Goal: Navigation & Orientation: Go to known website

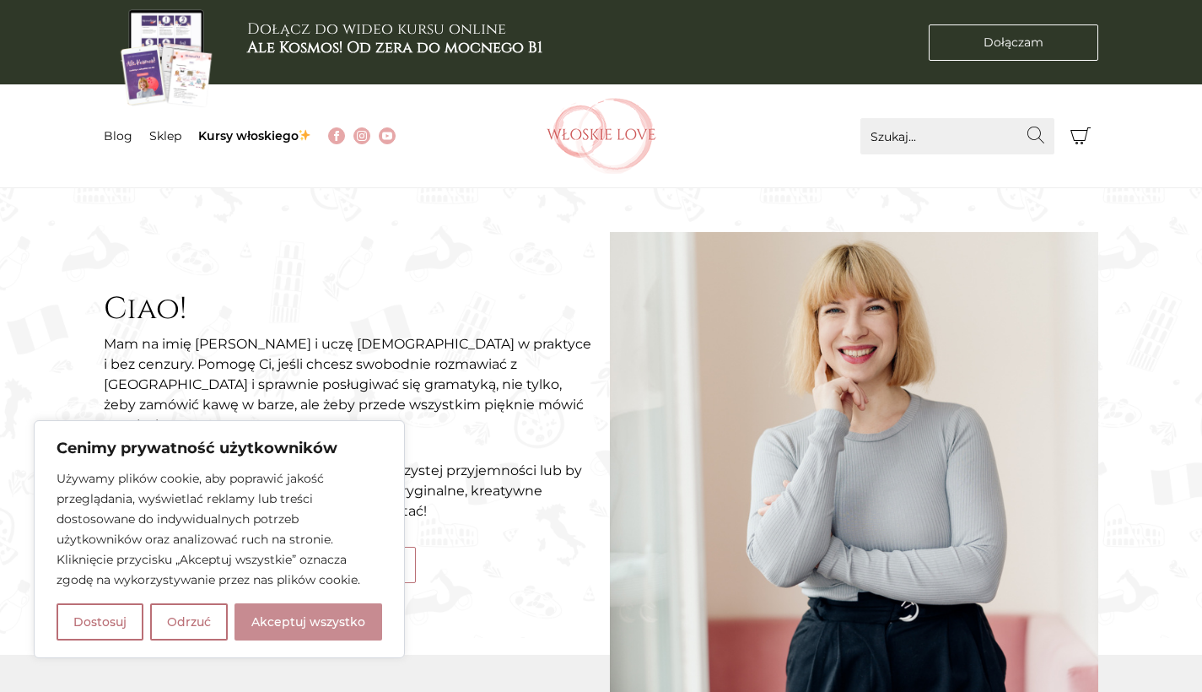
click at [347, 606] on button "Akceptuj wszystko" at bounding box center [308, 621] width 148 height 37
checkbox input "true"
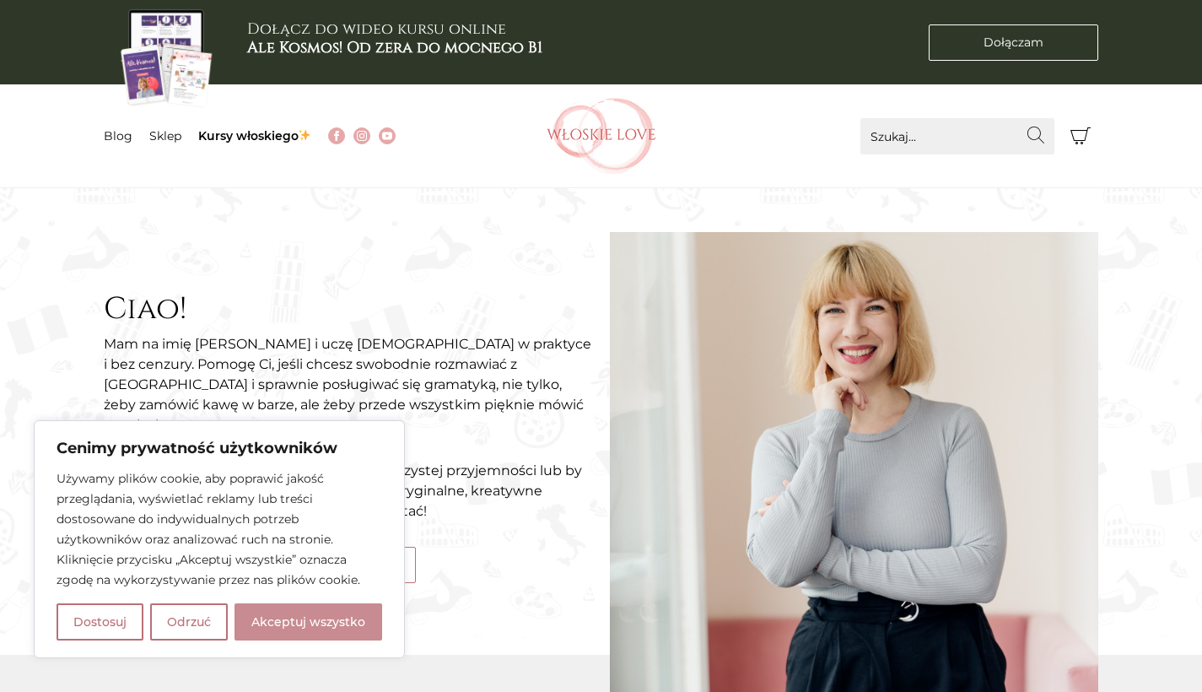
checkbox input "true"
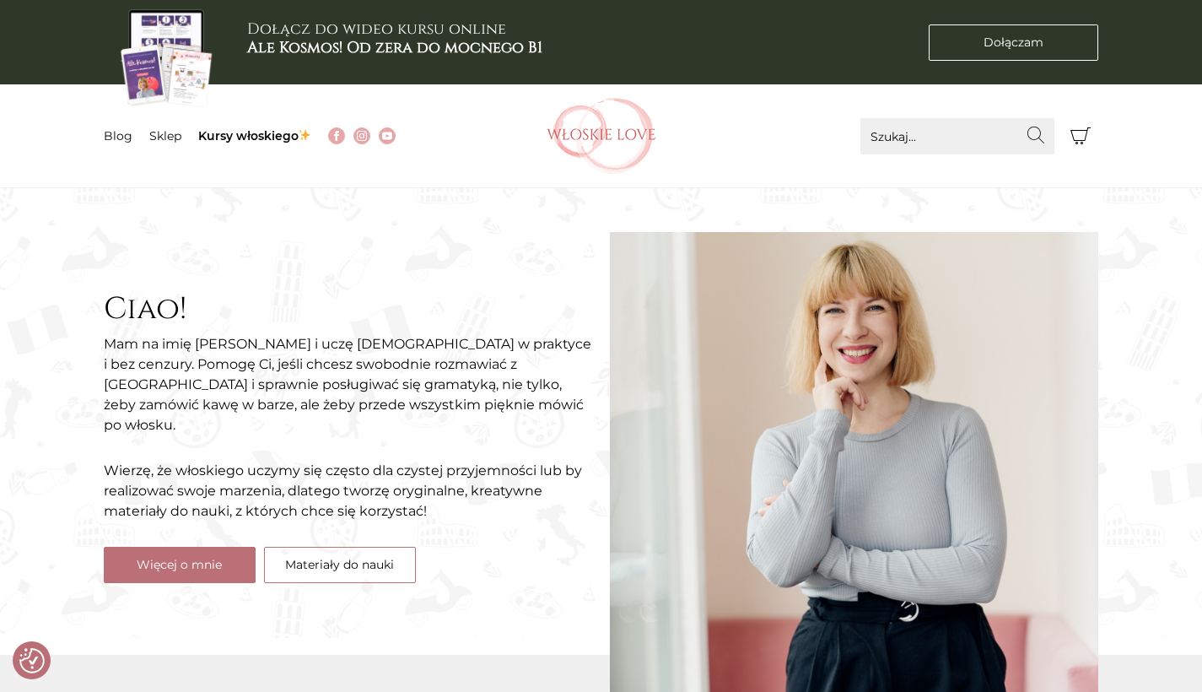
click at [1020, 82] on div "Dołączam Dołączam" at bounding box center [938, 42] width 337 height 84
click at [1018, 51] on link "Dołączam Dołączam" at bounding box center [1013, 42] width 170 height 36
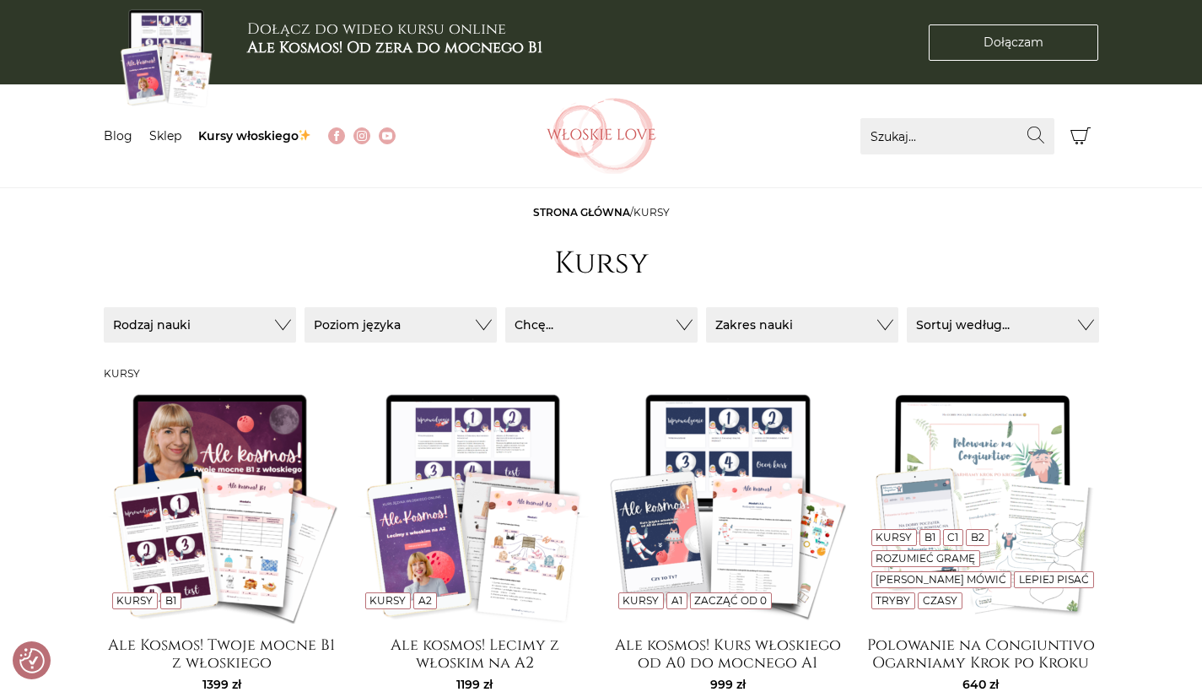
click at [595, 207] on link "Strona główna" at bounding box center [581, 212] width 97 height 13
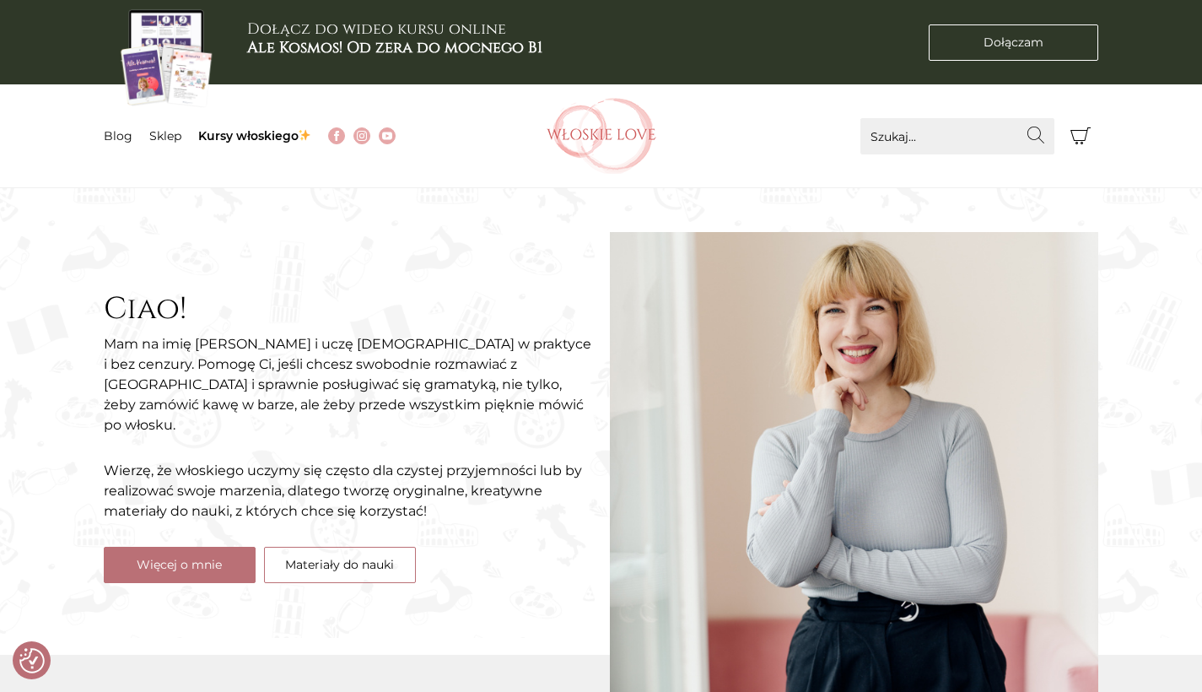
click at [1100, 128] on div "Menu Blog Sklep Kursy włoskiego Znajdź na Włoskie Love Szukaj... Wyszukaj Koszy…" at bounding box center [601, 135] width 1012 height 103
click at [1078, 131] on icon "Koszyk" at bounding box center [1080, 136] width 20 height 20
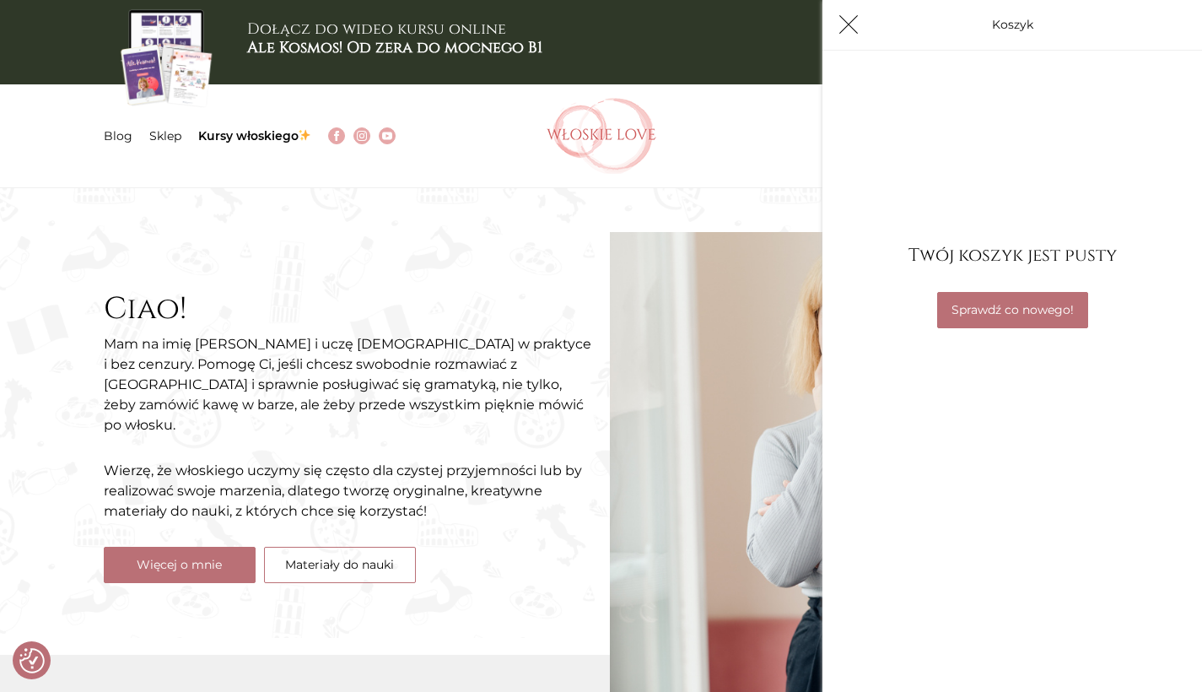
click at [502, 53] on b "Ale Kosmos! Od zera do mocnego B1" at bounding box center [394, 47] width 295 height 21
click at [175, 173] on nav "Menu Blog Sklep Kursy włoskiego" at bounding box center [303, 135] width 398 height 103
click at [834, 21] on button "Koszyk" at bounding box center [849, 25] width 36 height 36
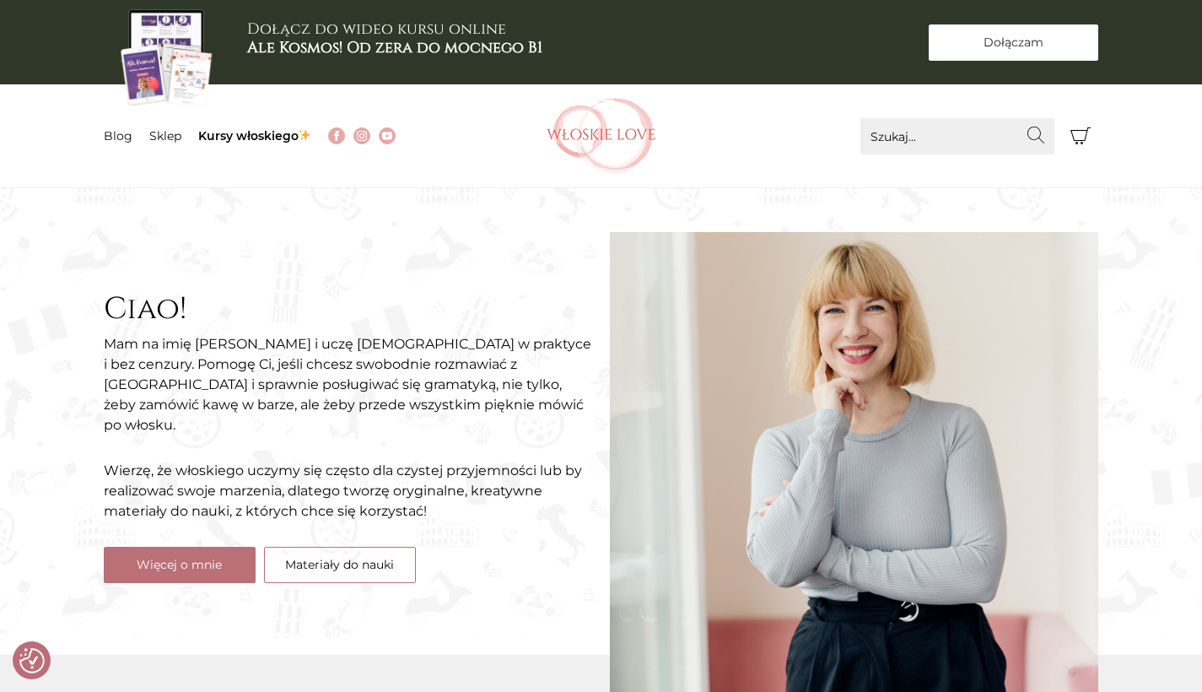
click at [952, 29] on link "Dołączam Dołączam" at bounding box center [1013, 42] width 170 height 36
click at [654, 132] on img at bounding box center [601, 136] width 110 height 76
